Goal: Navigation & Orientation: Understand site structure

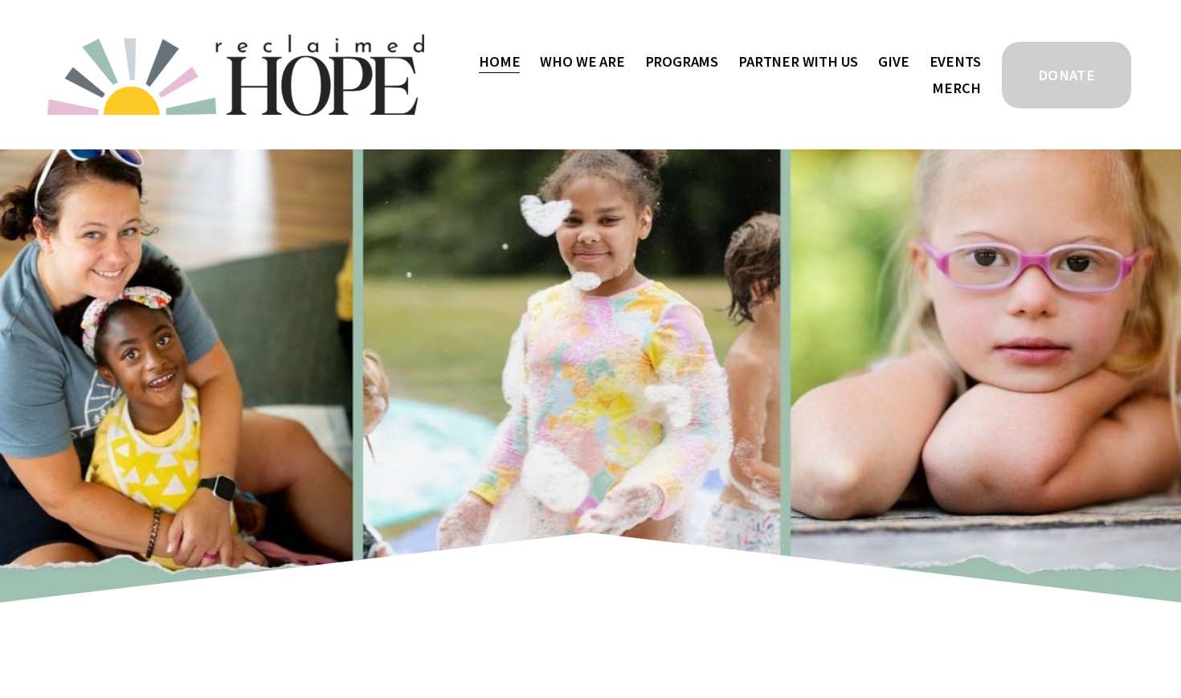
click at [0, 0] on span "Thrive Support Groups" at bounding box center [0, 0] width 0 height 0
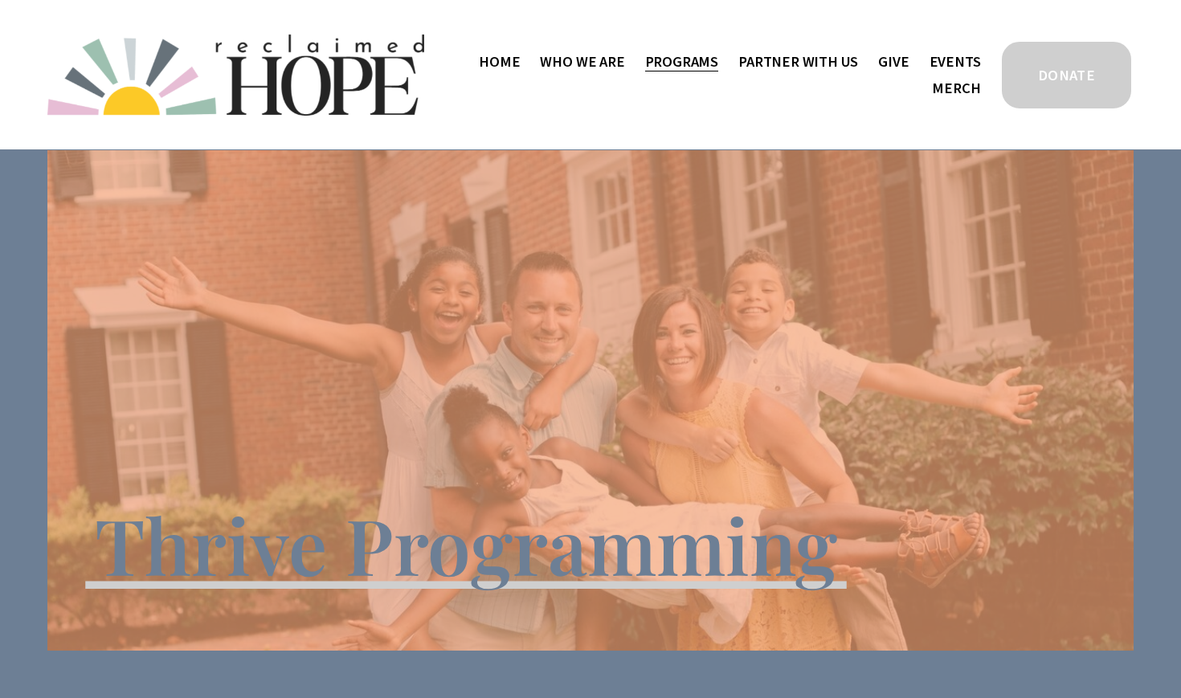
click at [0, 0] on span "Program Partners" at bounding box center [0, 0] width 0 height 0
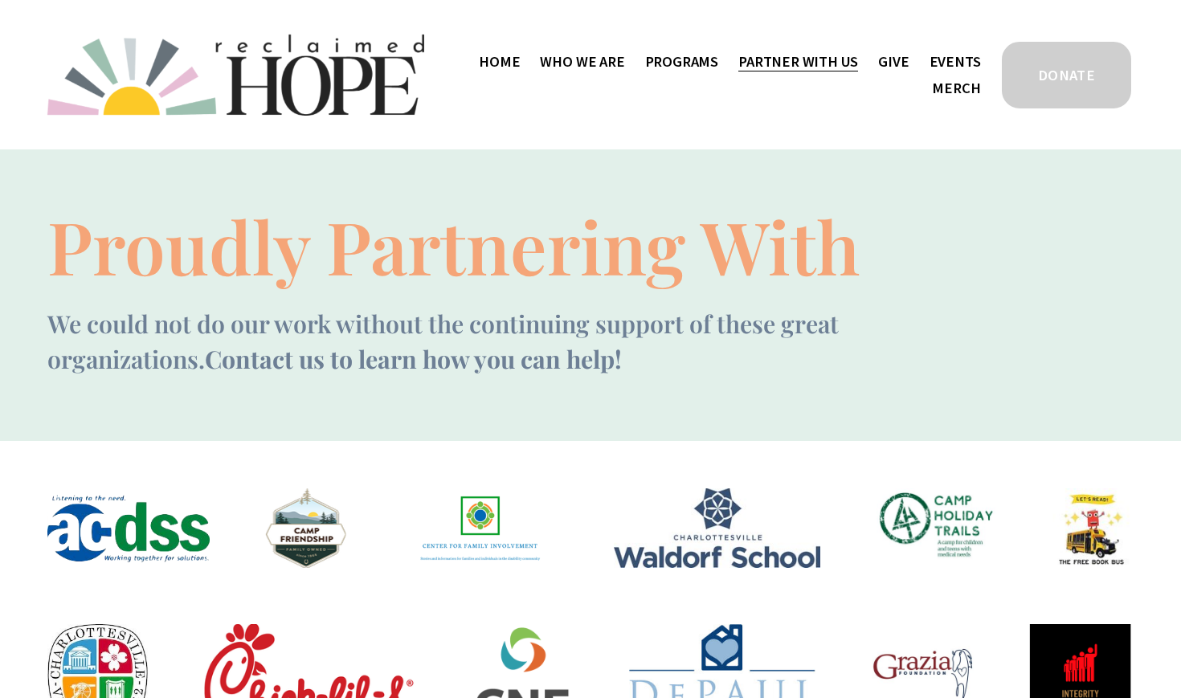
click at [0, 0] on span "Mission Partners" at bounding box center [0, 0] width 0 height 0
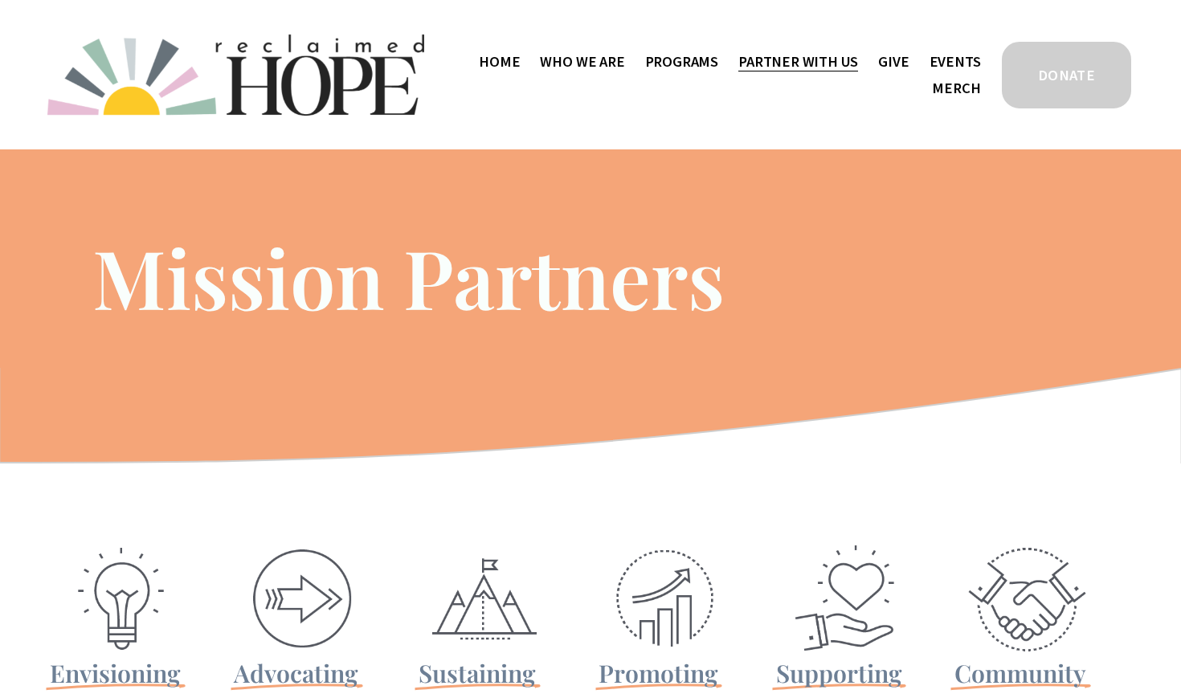
click at [0, 0] on span "Staff & Board" at bounding box center [0, 0] width 0 height 0
